Goal: Task Accomplishment & Management: Manage account settings

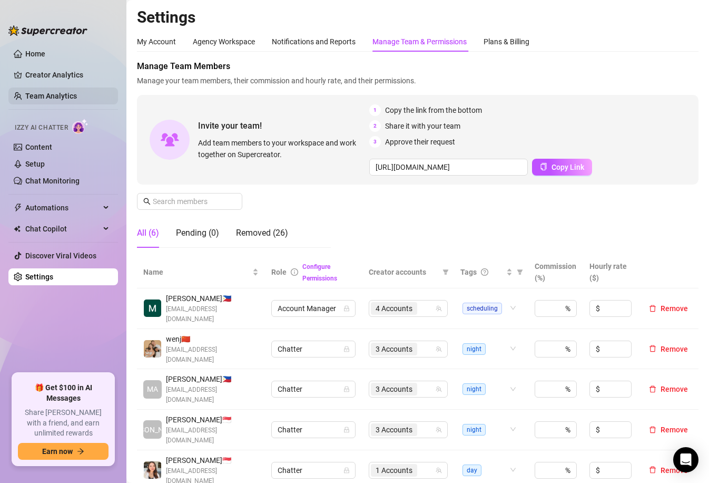
drag, startPoint x: 0, startPoint y: 0, endPoint x: 63, endPoint y: 97, distance: 116.2
click at [63, 97] on link "Team Analytics" at bounding box center [51, 96] width 52 height 8
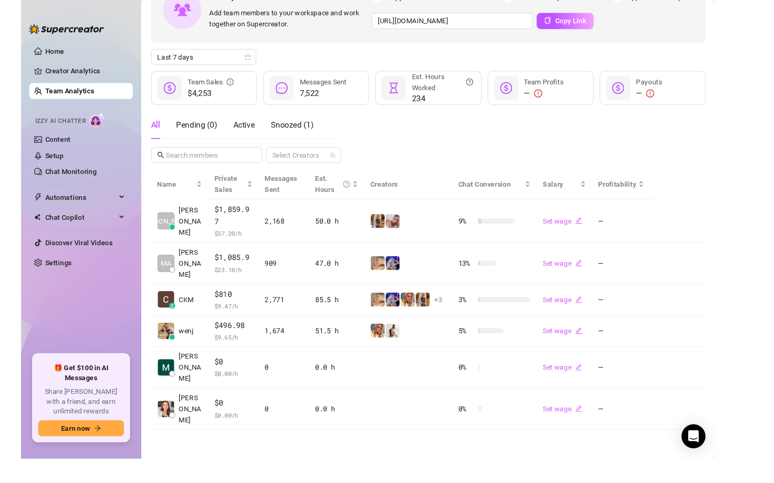
scroll to position [30, 0]
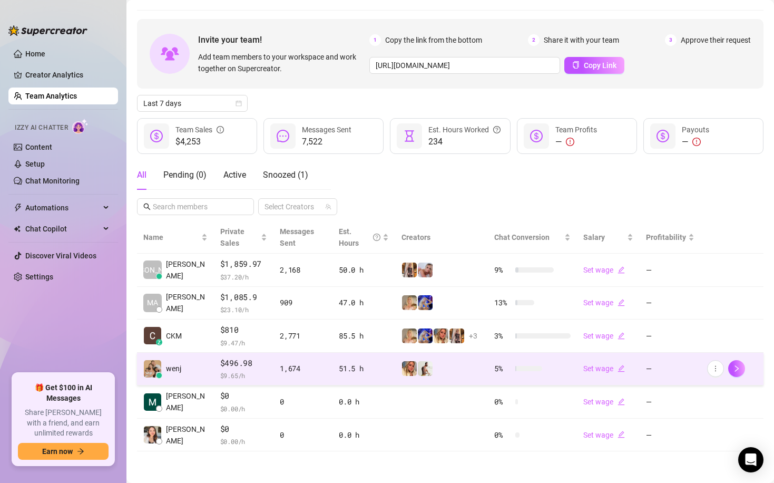
click at [191, 362] on td "wenj" at bounding box center [175, 368] width 77 height 33
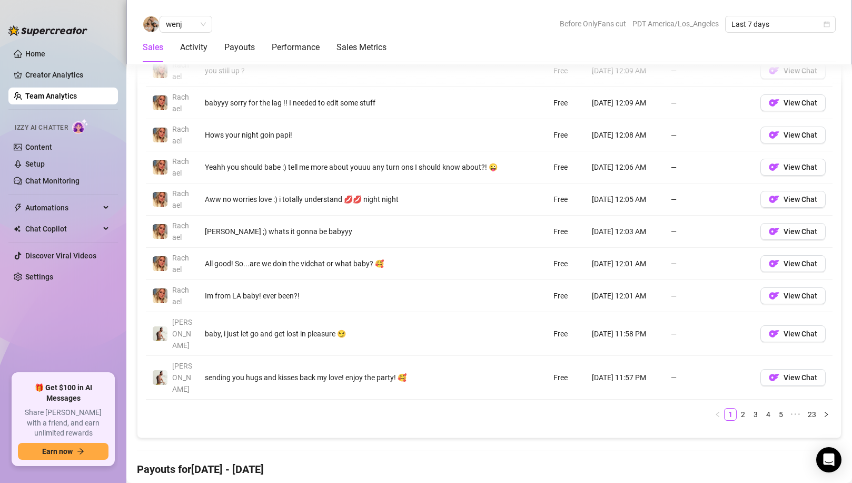
scroll to position [808, 0]
click at [708, 408] on link "2" at bounding box center [743, 414] width 12 height 12
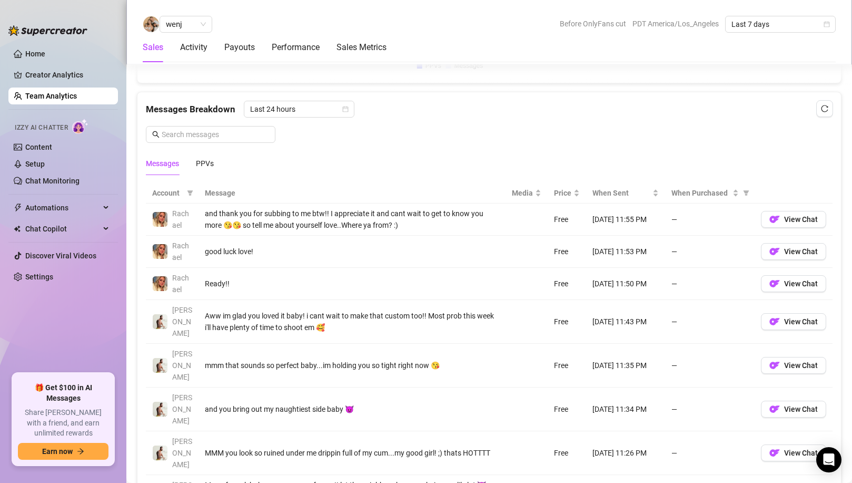
scroll to position [644, 0]
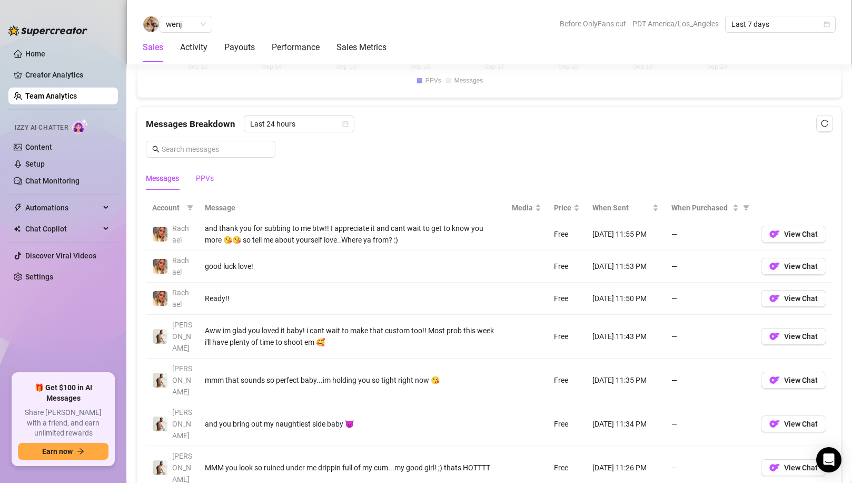
click at [207, 179] on div "PPVs" at bounding box center [205, 178] width 18 height 12
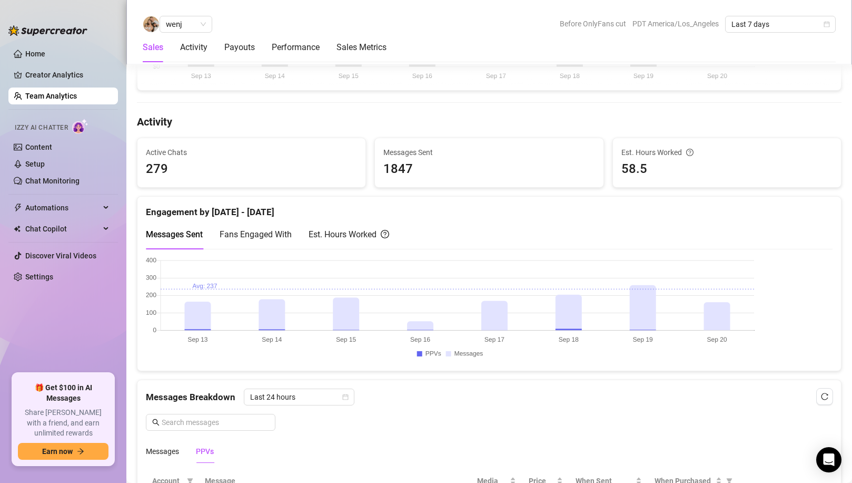
scroll to position [608, 0]
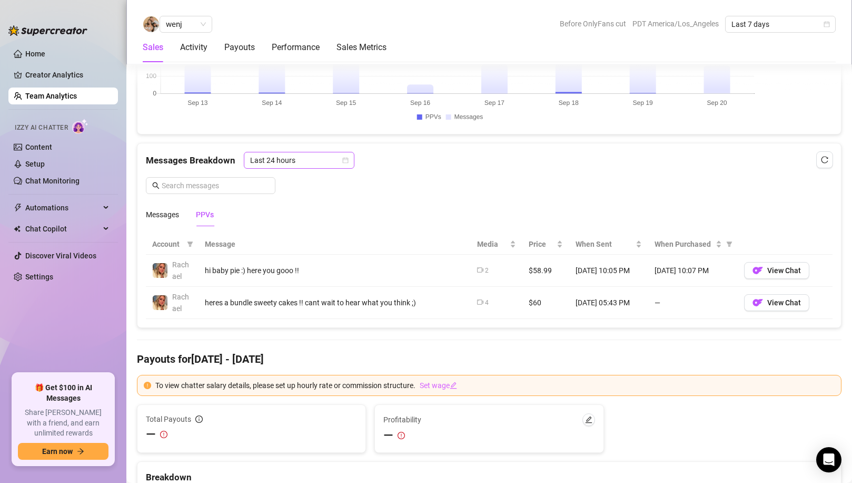
click at [285, 157] on span "Last 24 hours" at bounding box center [299, 160] width 98 height 16
click at [290, 199] on div "Last Week" at bounding box center [298, 198] width 94 height 12
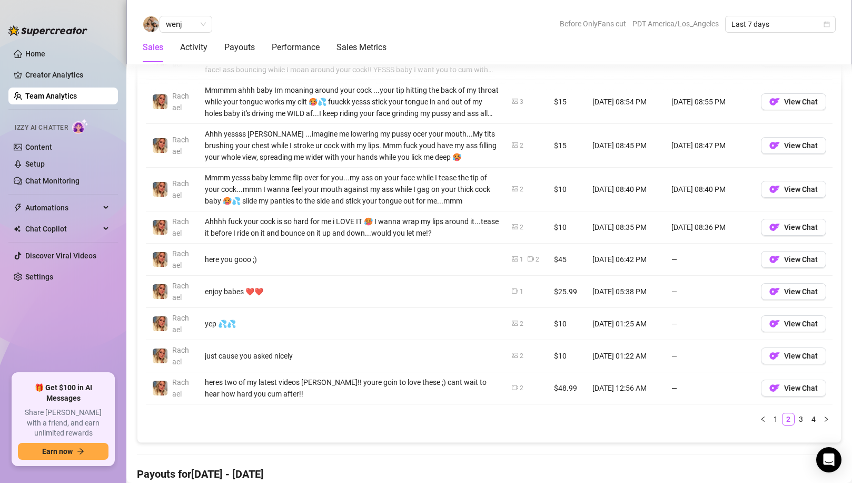
scroll to position [656, 0]
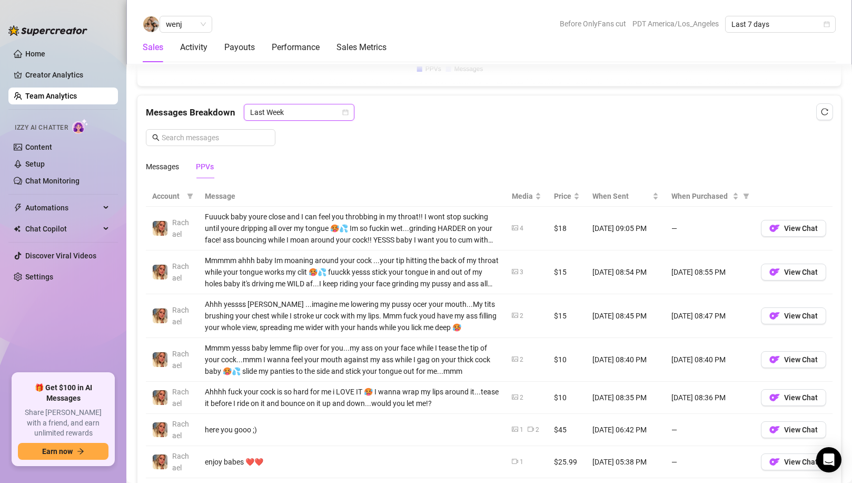
click at [301, 111] on span "Last Week" at bounding box center [299, 112] width 98 height 16
click at [296, 131] on div "Last 24 hours" at bounding box center [298, 133] width 94 height 12
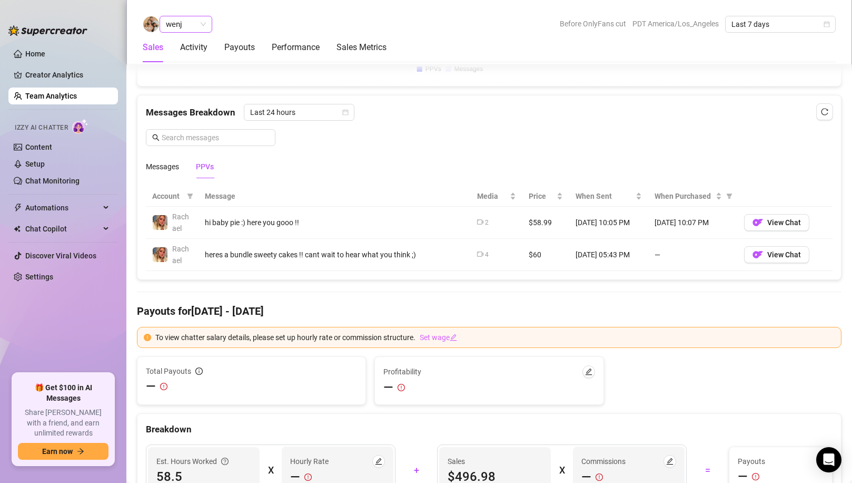
click at [190, 34] on div "Activity" at bounding box center [193, 47] width 27 height 29
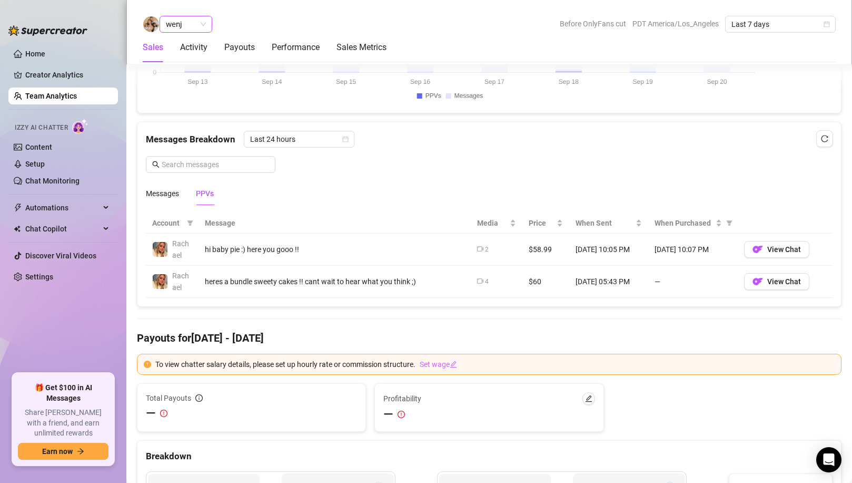
click at [194, 23] on span "wenj" at bounding box center [186, 24] width 40 height 16
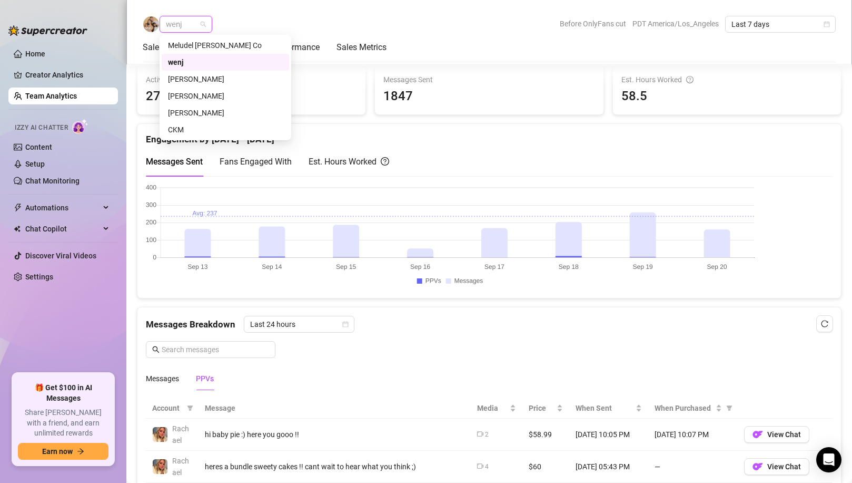
scroll to position [416, 0]
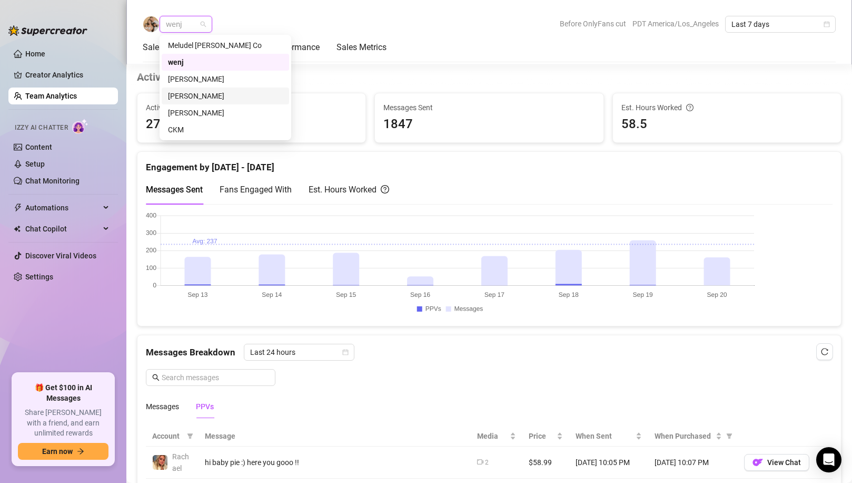
click at [197, 95] on div "[PERSON_NAME]" at bounding box center [225, 96] width 115 height 12
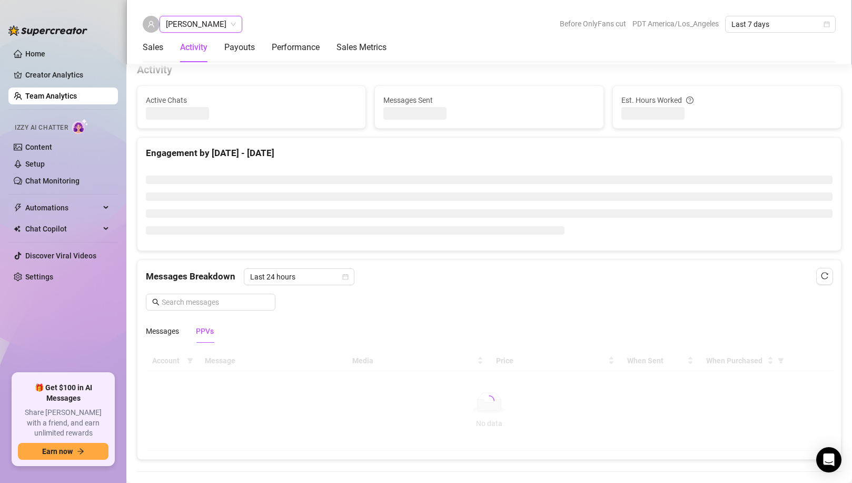
scroll to position [457, 0]
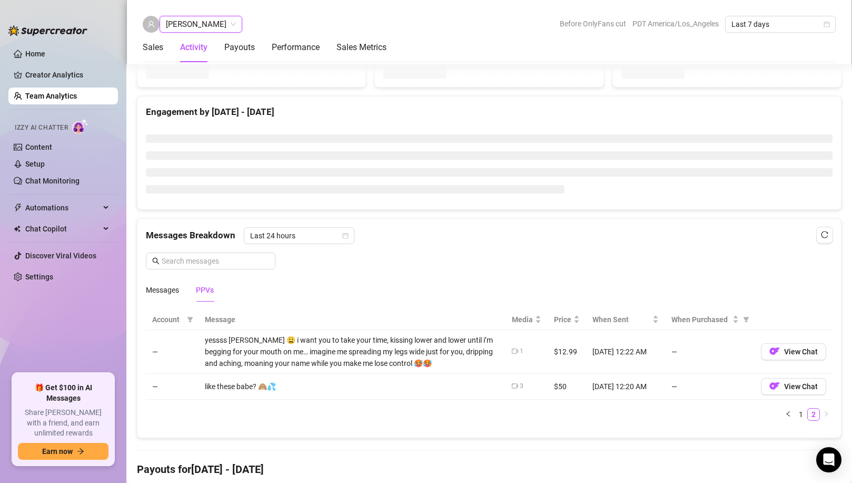
click at [257, 429] on div "Account Message Media Price When Sent When Purchased — yessss [PERSON_NAME] 😩 i…" at bounding box center [489, 369] width 687 height 120
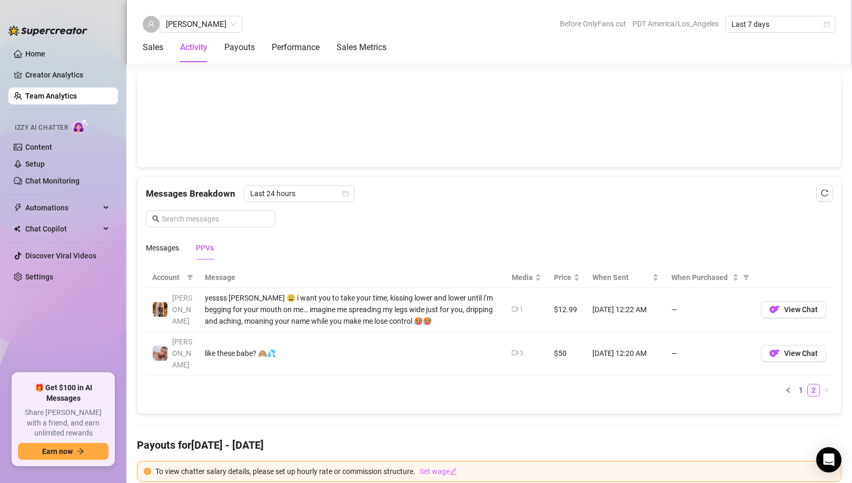
scroll to position [609, 0]
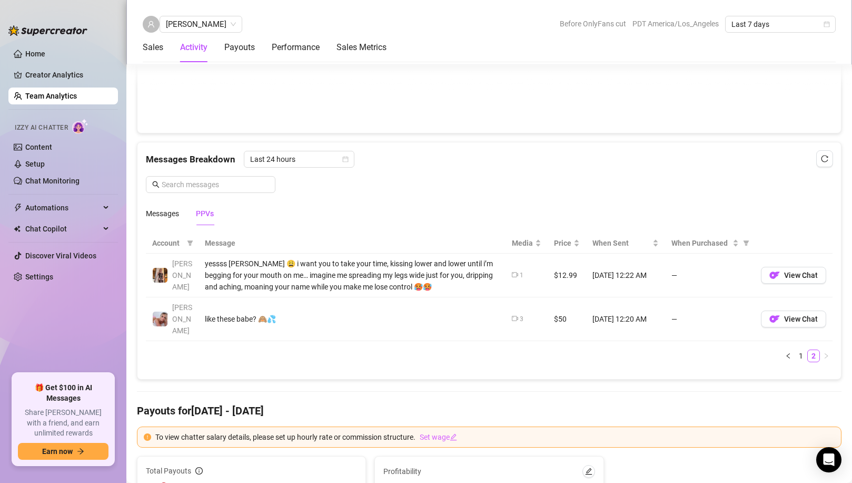
click at [216, 224] on div "Messages PPVs" at bounding box center [489, 213] width 687 height 24
click at [208, 215] on div "PPVs" at bounding box center [205, 214] width 18 height 12
click at [309, 168] on div "Messages Breakdown Last 24 hours Messages PPVs" at bounding box center [489, 188] width 687 height 74
click at [309, 161] on span "Last 24 hours" at bounding box center [299, 159] width 98 height 16
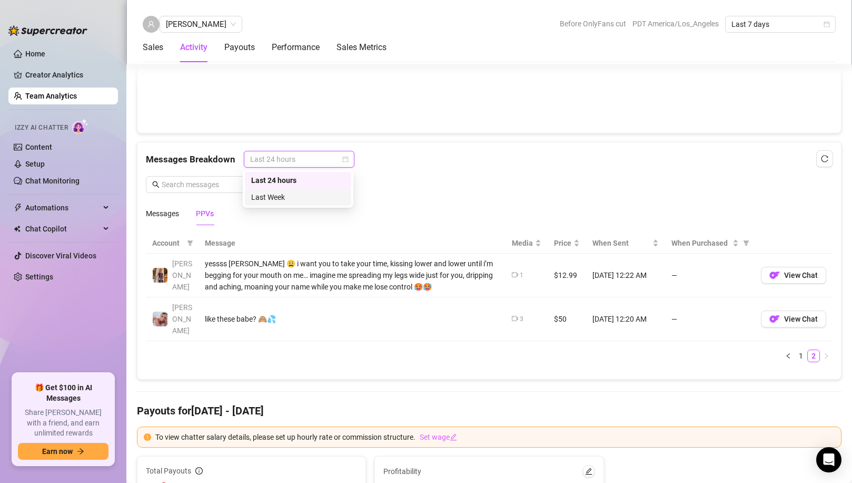
click at [299, 194] on div "Last Week" at bounding box center [298, 197] width 94 height 12
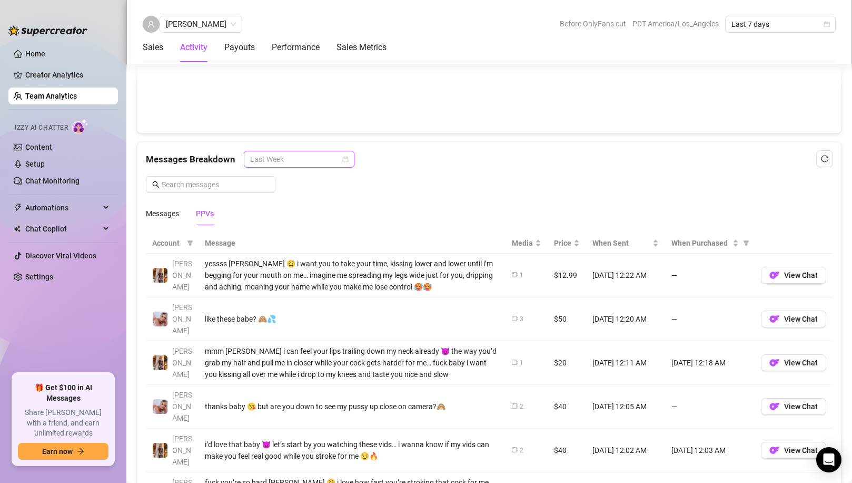
click at [281, 154] on span "Last Week" at bounding box center [299, 159] width 98 height 16
click at [286, 181] on div "Last 24 hours" at bounding box center [298, 180] width 94 height 12
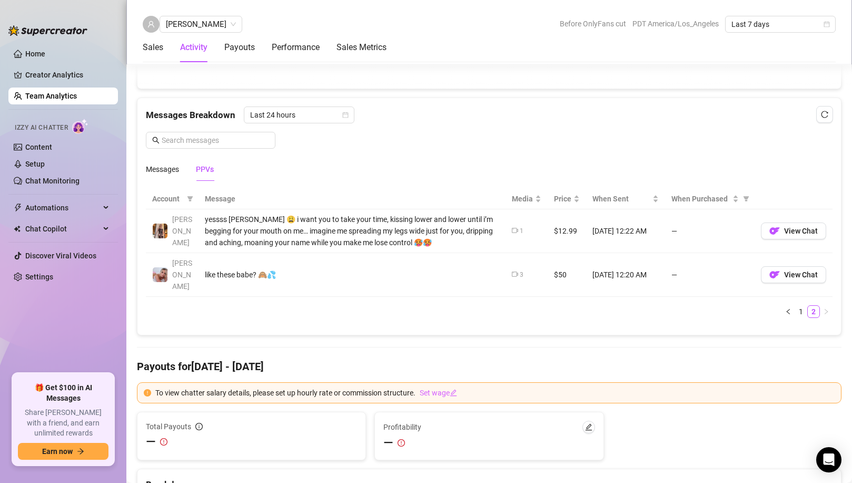
scroll to position [653, 0]
click at [164, 173] on div "Messages" at bounding box center [162, 170] width 33 height 12
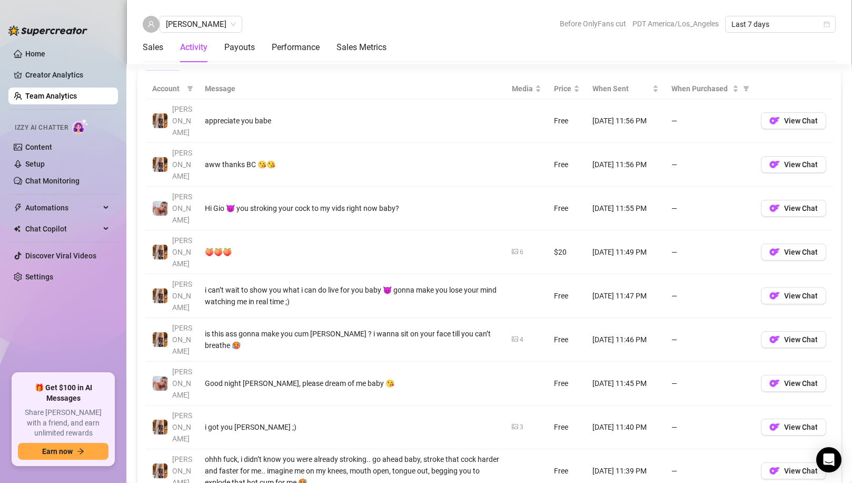
scroll to position [827, 0]
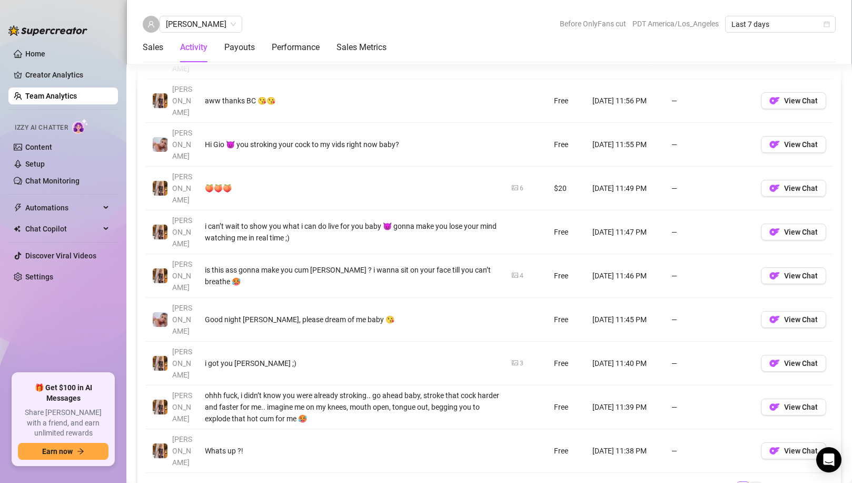
click at [708, 481] on link "3" at bounding box center [756, 487] width 12 height 12
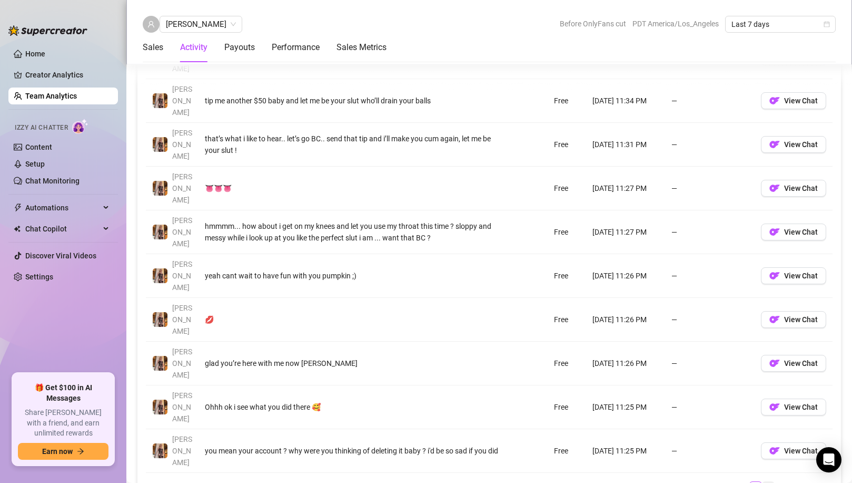
click at [708, 481] on link "4" at bounding box center [769, 487] width 12 height 12
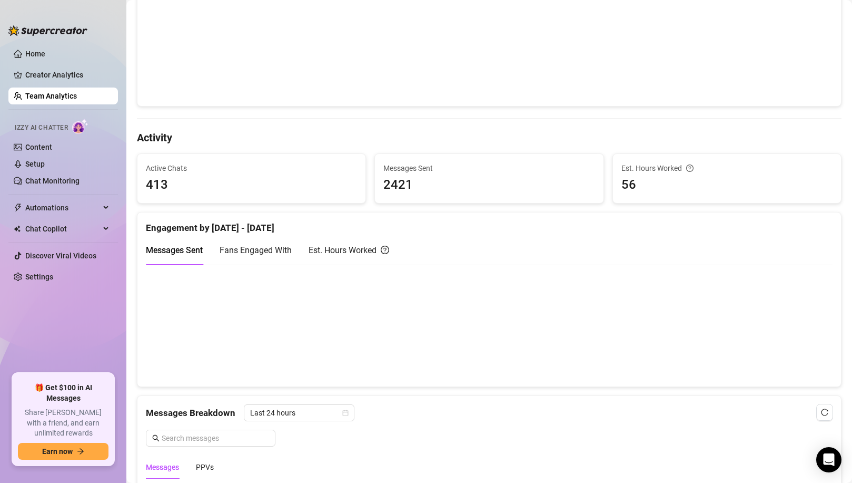
scroll to position [0, 0]
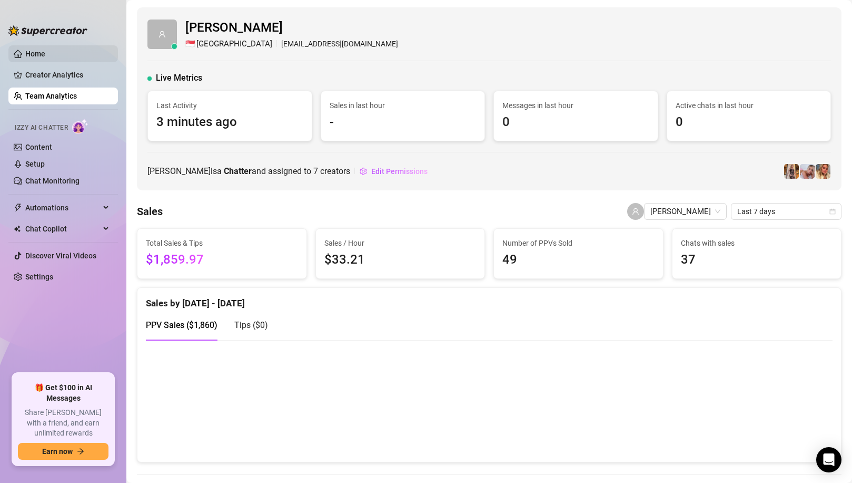
click at [45, 52] on link "Home" at bounding box center [35, 54] width 20 height 8
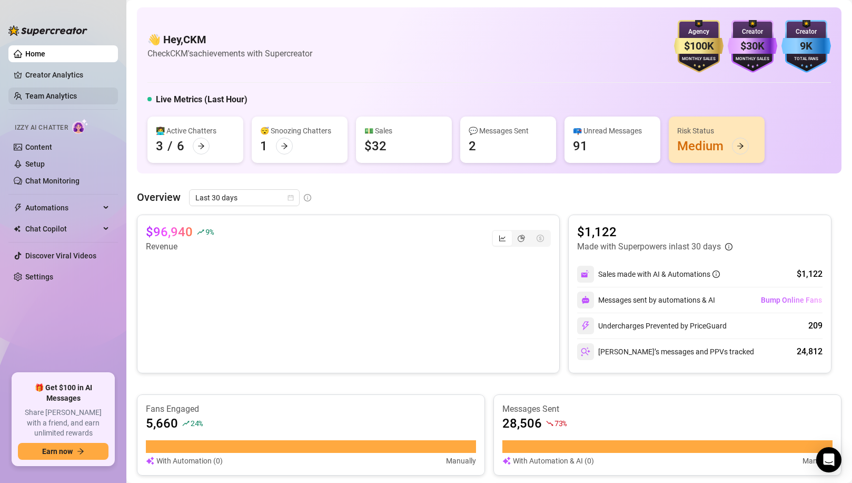
click at [64, 95] on link "Team Analytics" at bounding box center [51, 96] width 52 height 8
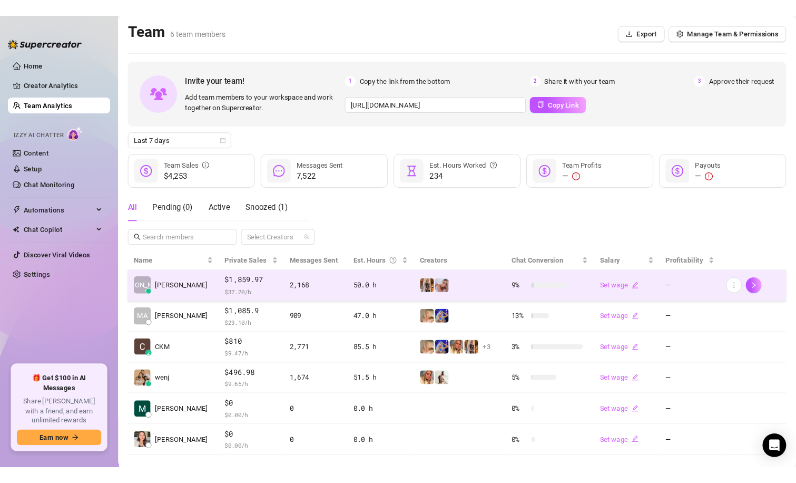
scroll to position [18, 0]
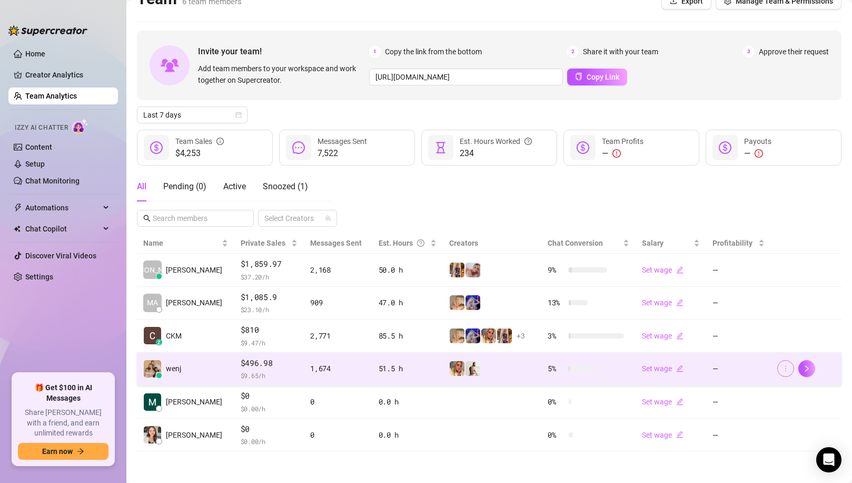
click at [708, 366] on icon "more" at bounding box center [785, 368] width 7 height 7
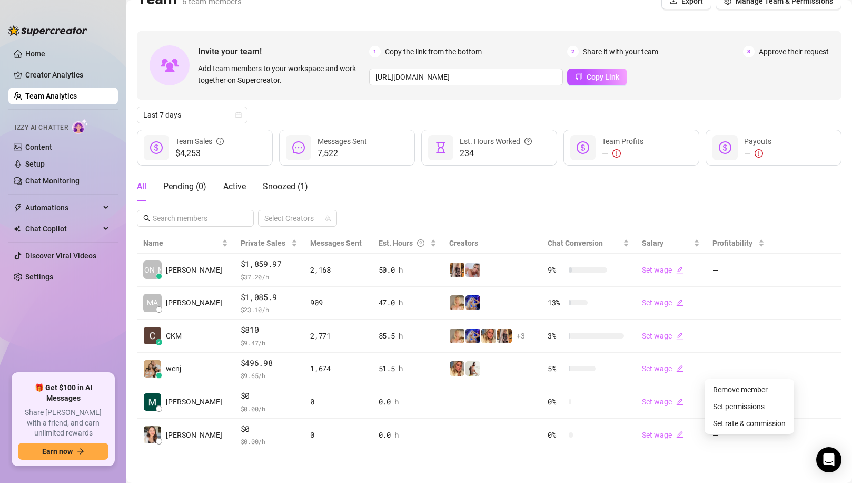
click at [698, 171] on div "Invite your team! Add team members to your workspace and work together on Super…" at bounding box center [489, 241] width 705 height 420
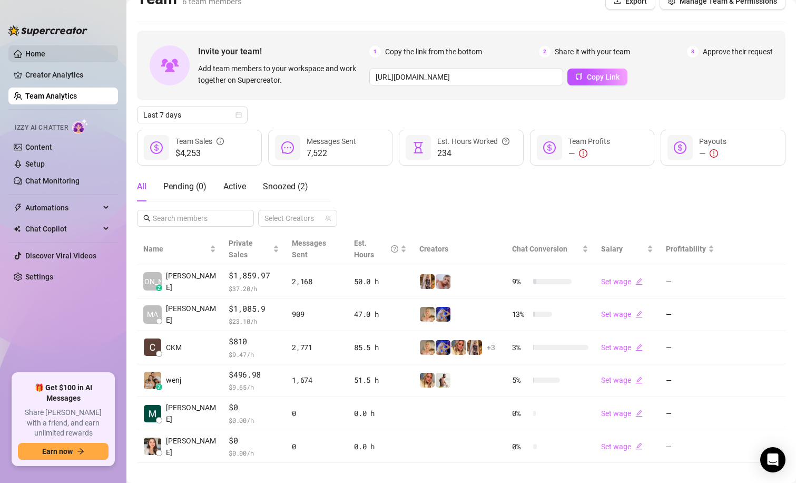
click at [45, 50] on link "Home" at bounding box center [35, 54] width 20 height 8
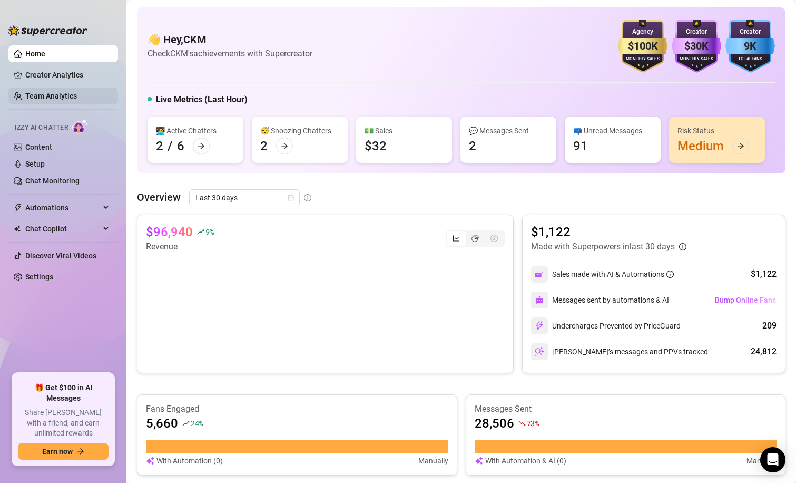
click at [44, 97] on link "Team Analytics" at bounding box center [51, 96] width 52 height 8
